Goal: Navigation & Orientation: Find specific page/section

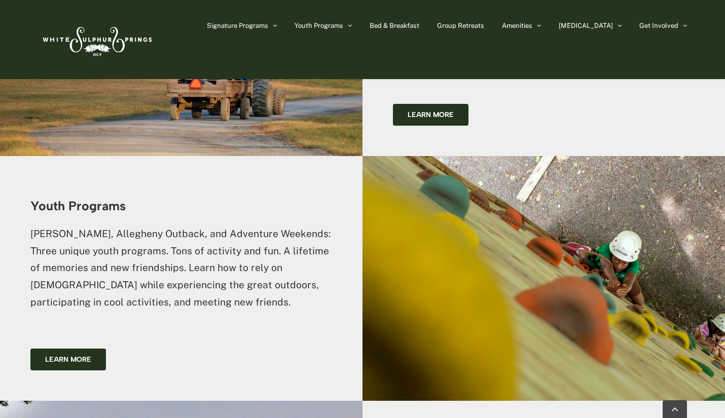
scroll to position [879, 0]
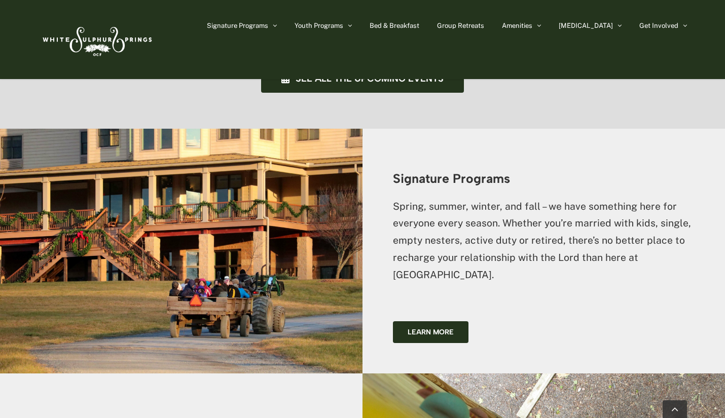
click at [567, 58] on span "[GEOGRAPHIC_DATA]" at bounding box center [543, 60] width 63 height 7
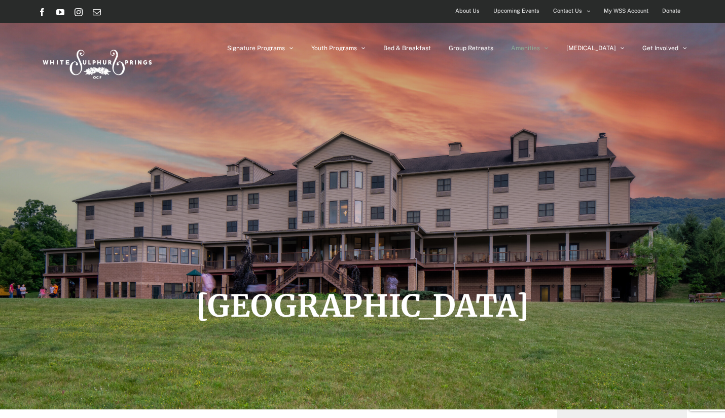
click at [565, 102] on span "[PERSON_NAME][GEOGRAPHIC_DATA]" at bounding box center [552, 107] width 63 height 18
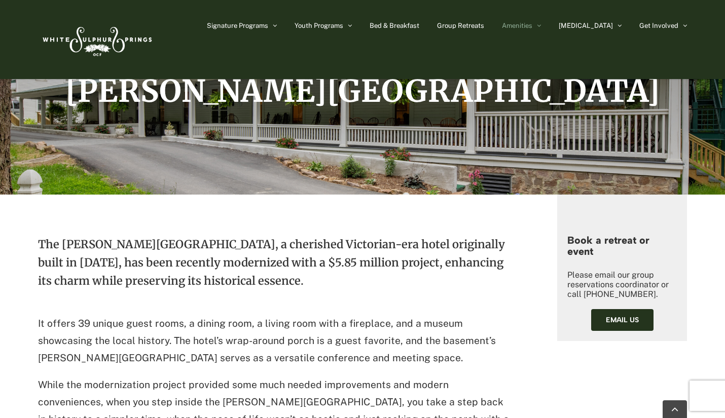
scroll to position [218, 0]
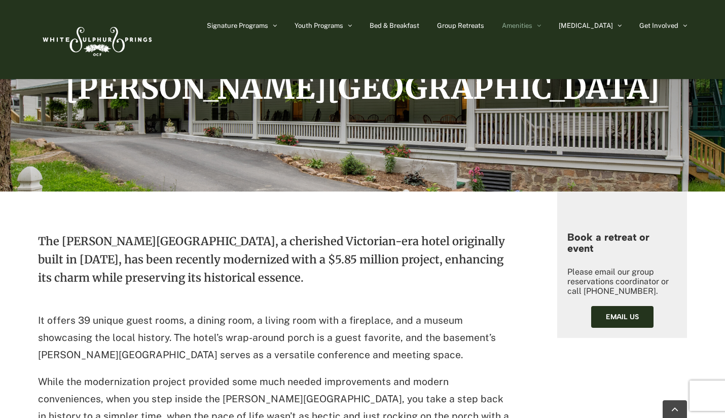
click at [330, 283] on p "The [PERSON_NAME][GEOGRAPHIC_DATA], a cherished Victorian-era hotel originally …" at bounding box center [275, 267] width 474 height 70
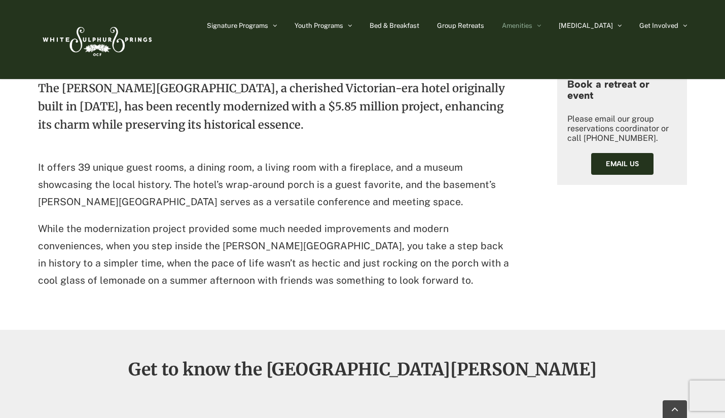
scroll to position [372, 0]
